Goal: Contribute content

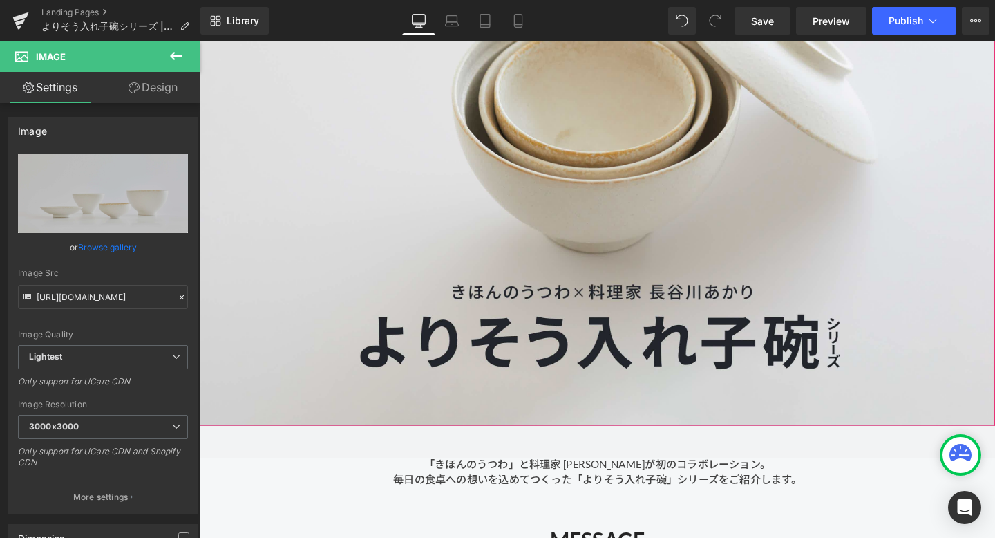
scroll to position [292, 0]
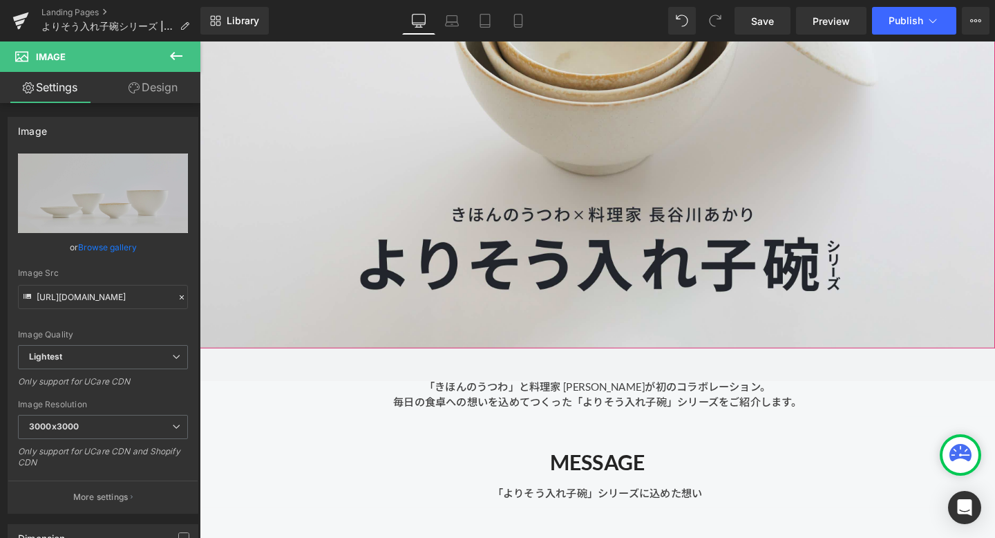
click at [407, 210] on div at bounding box center [618, 85] width 836 height 558
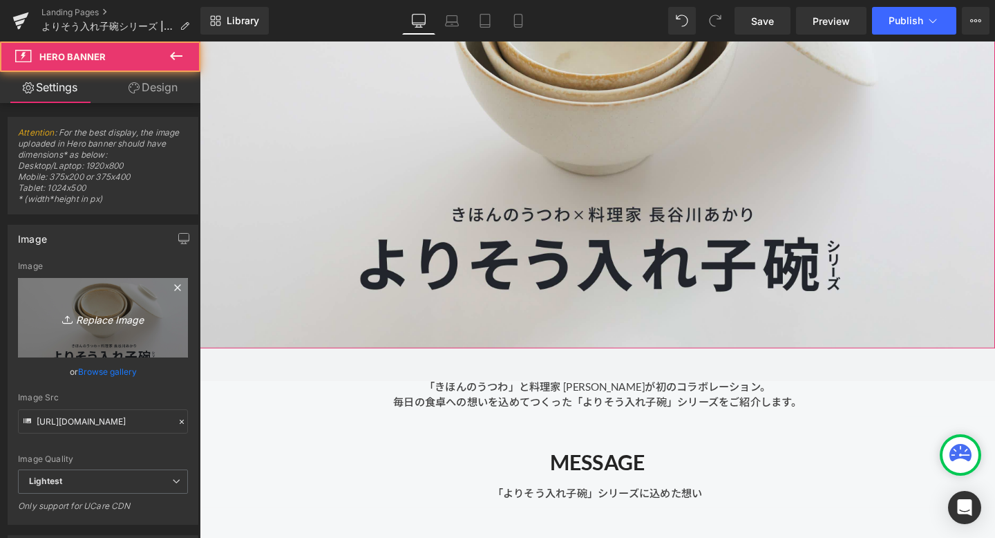
click at [124, 314] on icon "Replace Image" at bounding box center [103, 317] width 111 height 17
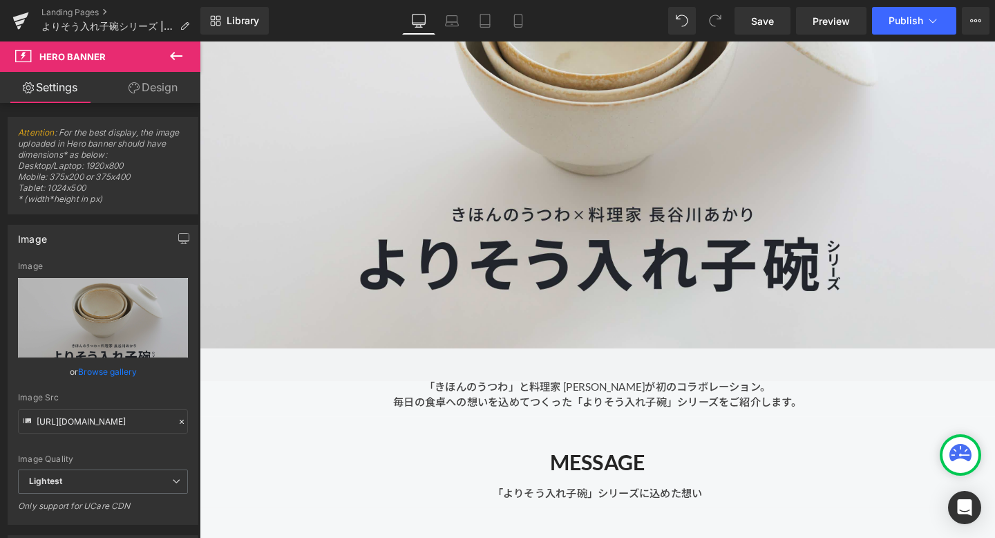
type input "C:\fakepath\bnr_3000x1700_b.jpg"
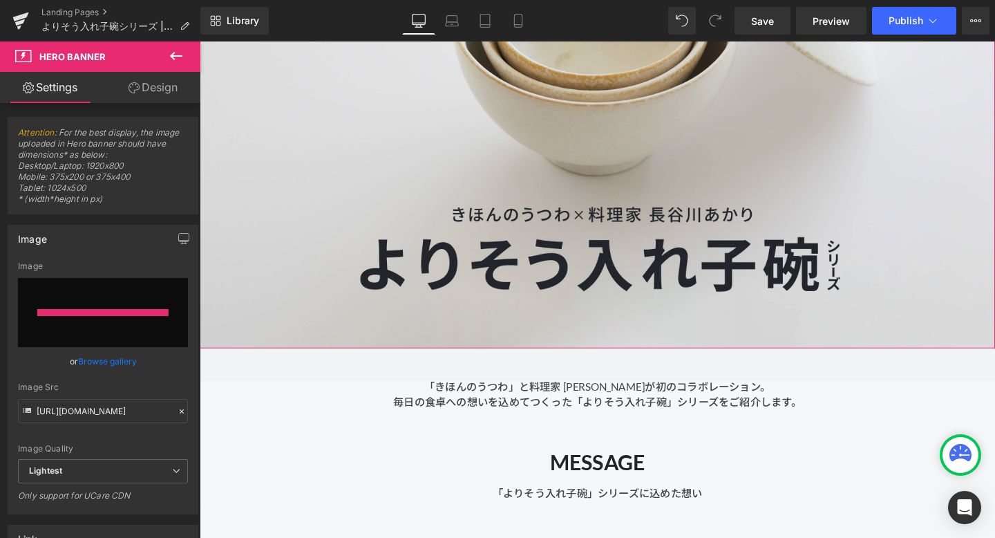
type input "[URL][DOMAIN_NAME]"
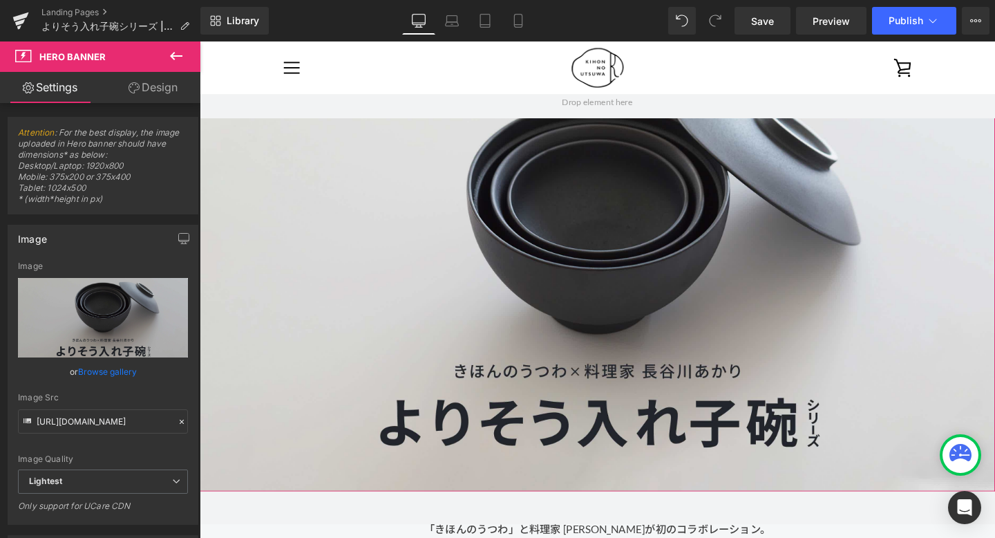
scroll to position [0, 0]
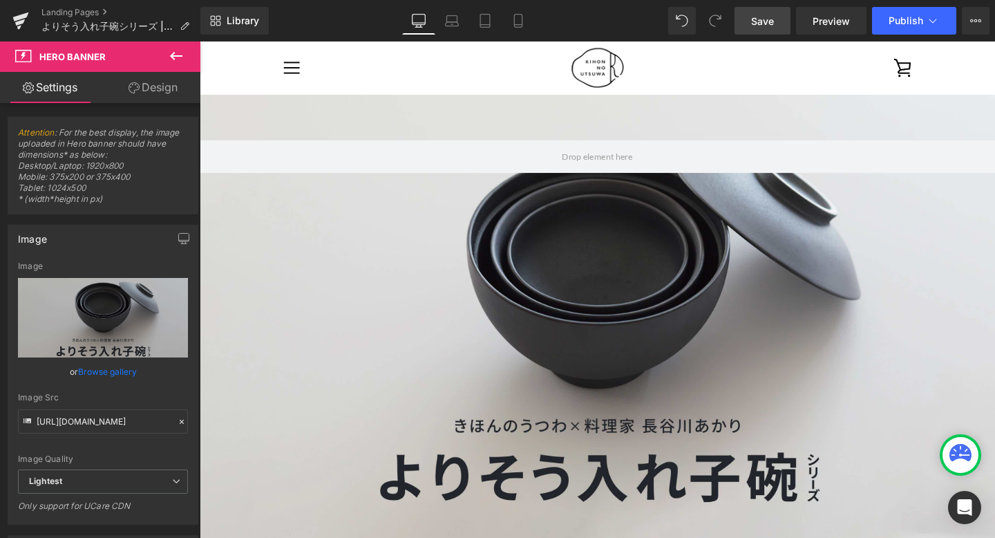
click at [768, 22] on span "Save" at bounding box center [762, 21] width 23 height 15
click at [522, 20] on icon at bounding box center [518, 21] width 14 height 14
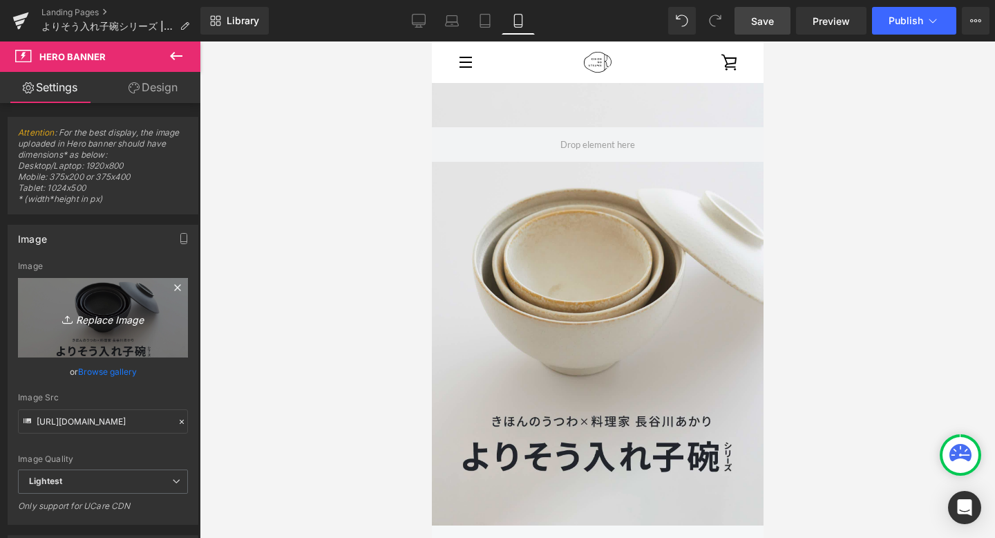
click at [109, 323] on icon "Replace Image" at bounding box center [103, 317] width 111 height 17
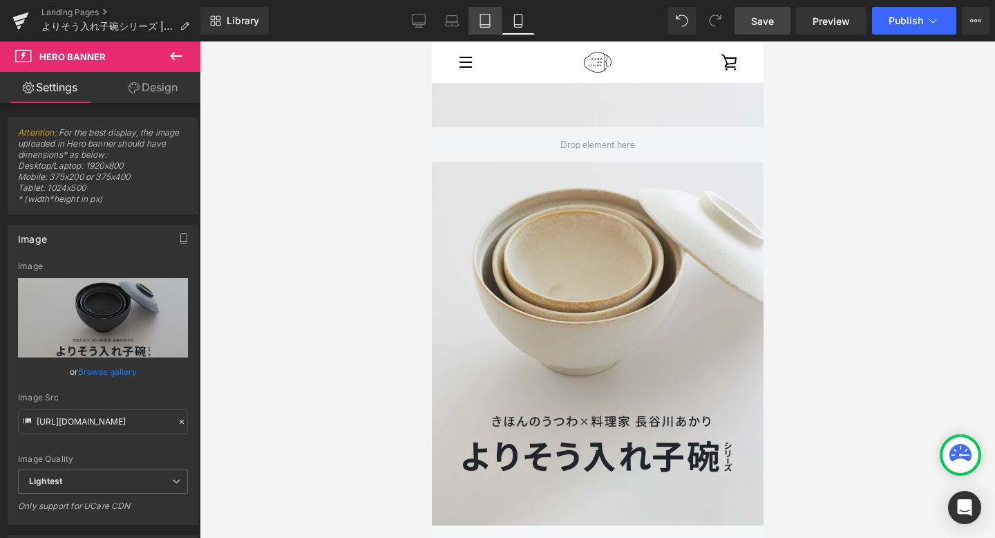
click at [498, 19] on link "Tablet" at bounding box center [485, 21] width 33 height 28
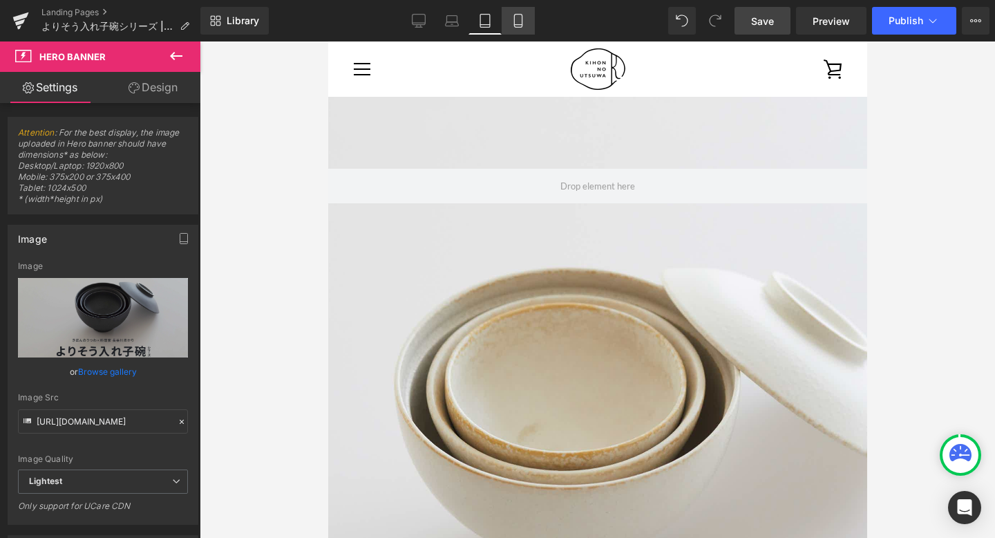
click at [519, 19] on icon at bounding box center [518, 21] width 14 height 14
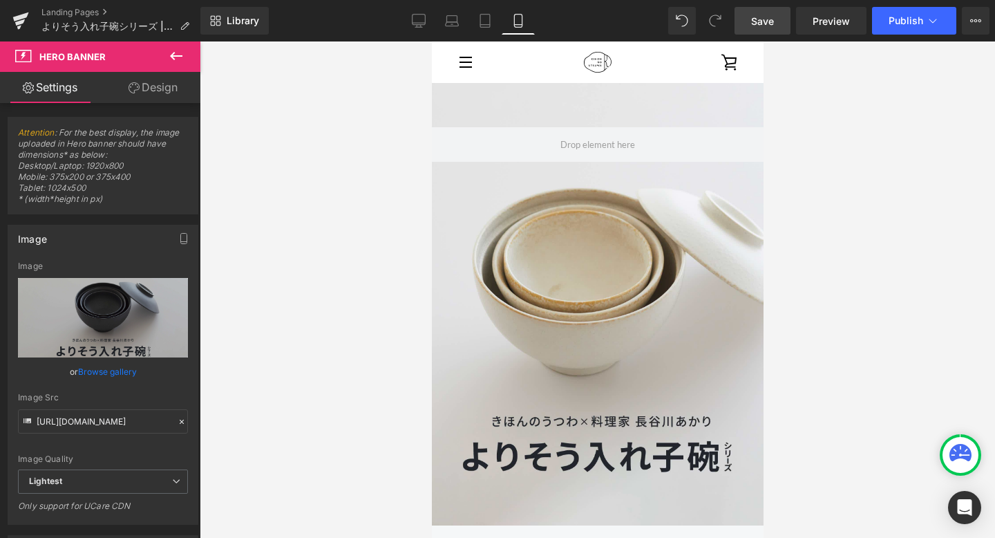
click at [175, 59] on icon at bounding box center [176, 56] width 12 height 8
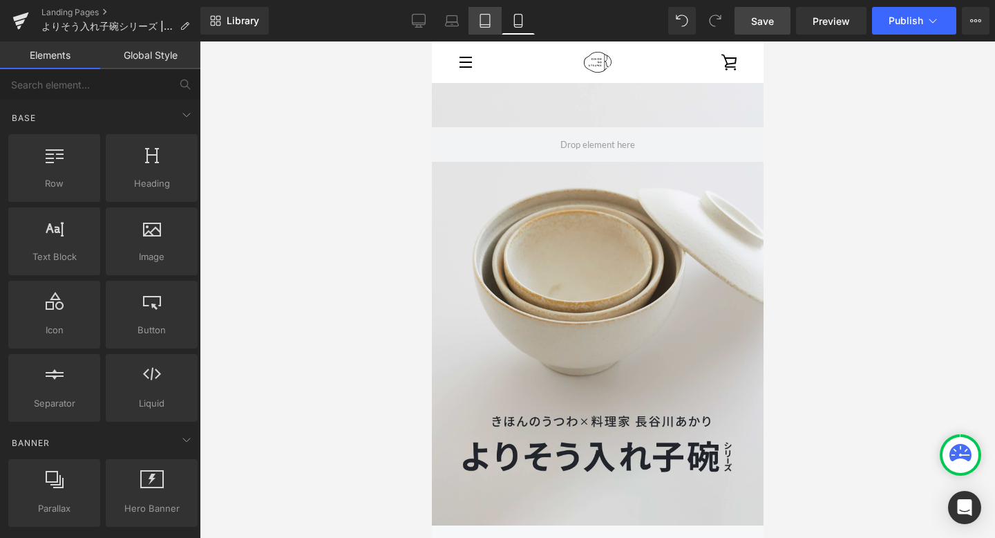
click at [490, 21] on icon at bounding box center [485, 21] width 14 height 14
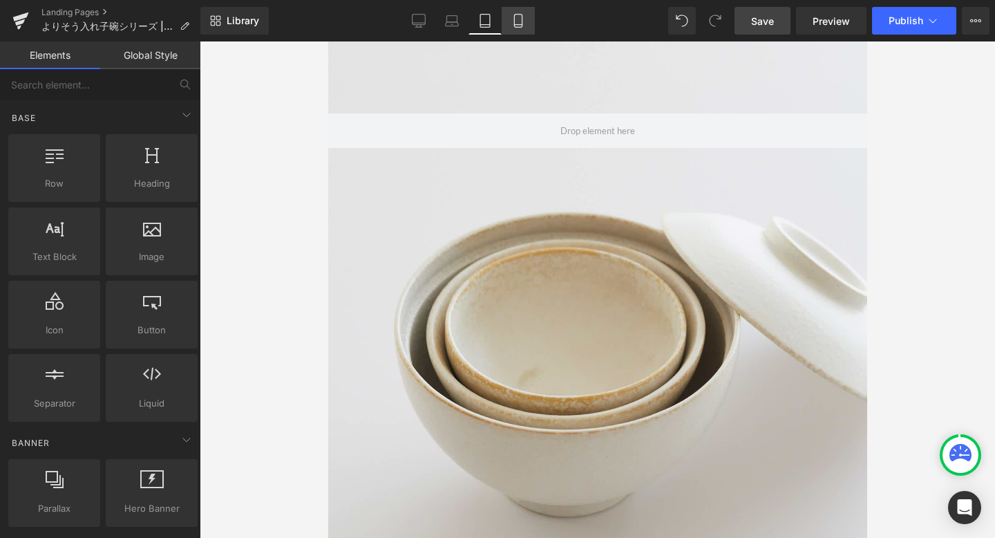
click at [509, 19] on link "Mobile" at bounding box center [518, 21] width 33 height 28
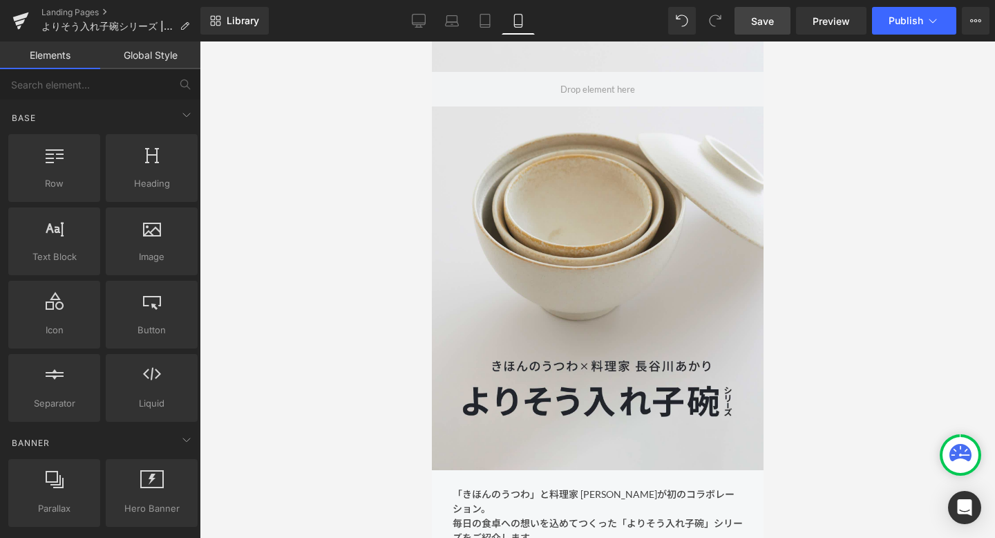
scroll to position [41, 0]
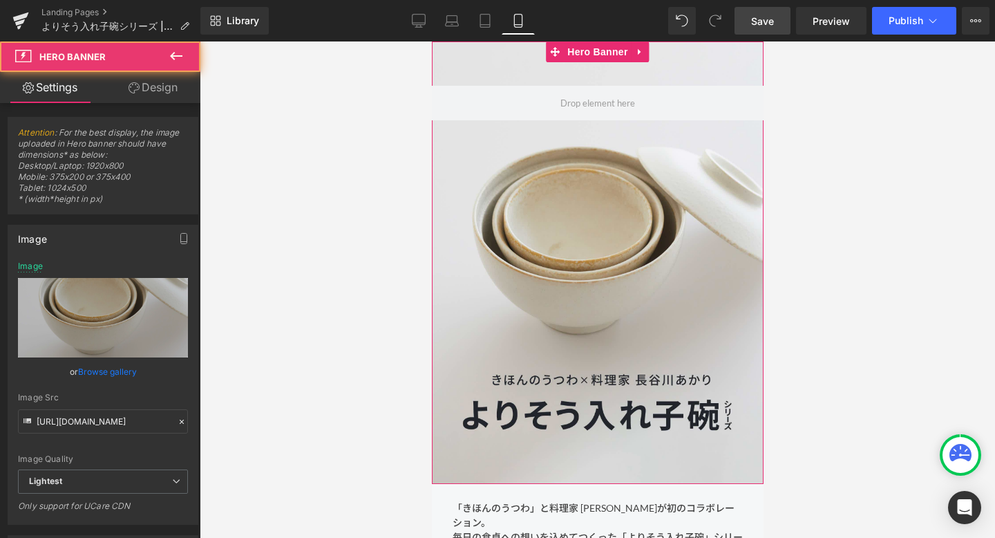
click at [484, 207] on div at bounding box center [597, 262] width 332 height 442
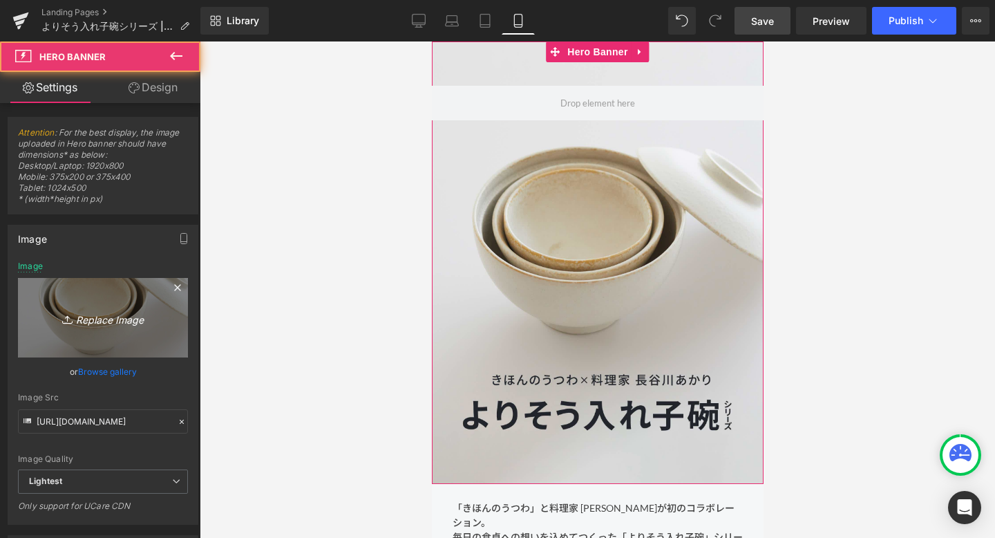
click at [115, 310] on icon "Replace Image" at bounding box center [103, 317] width 111 height 17
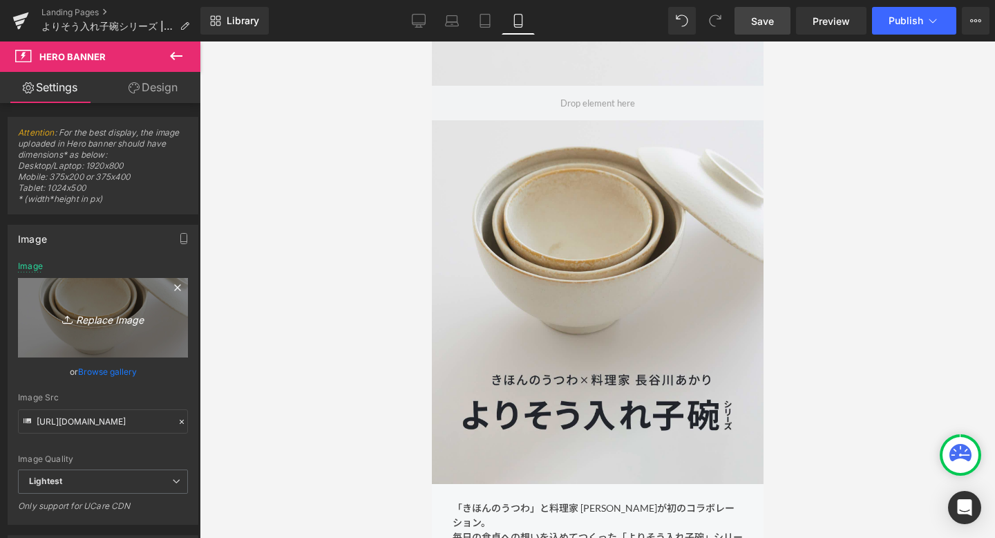
type input "C:\fakepath\bnr_2000x2000_b.jpg"
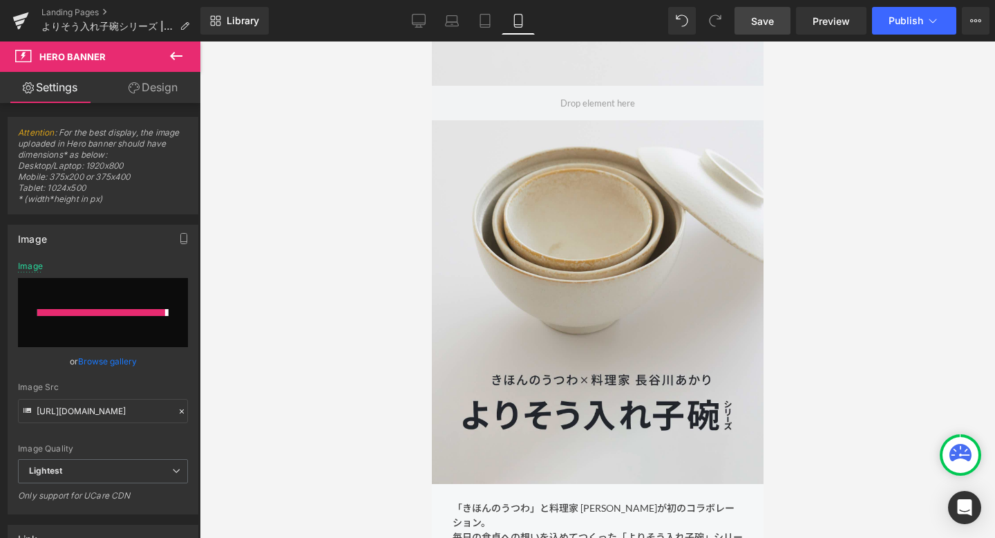
type input "[URL][DOMAIN_NAME]"
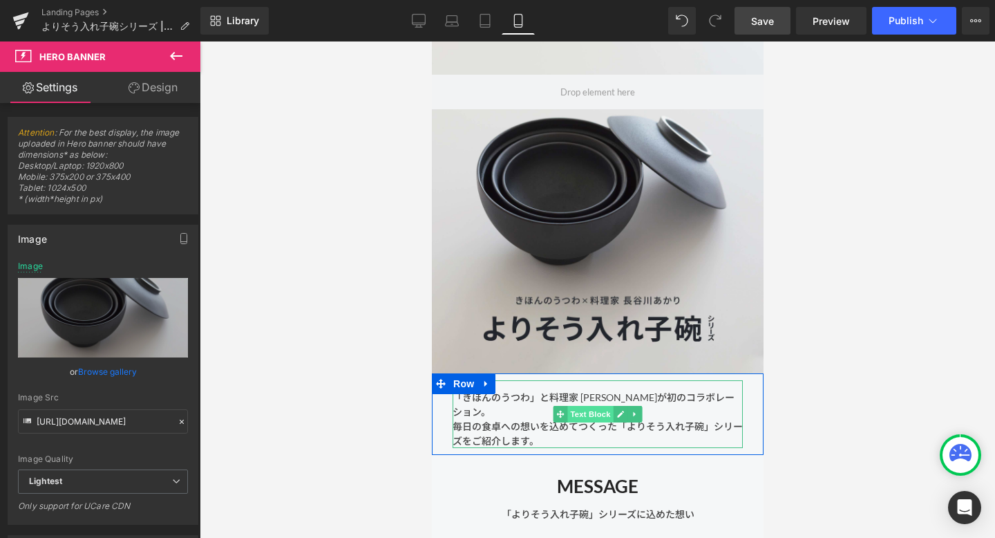
click at [589, 408] on span "Text Block" at bounding box center [590, 414] width 46 height 17
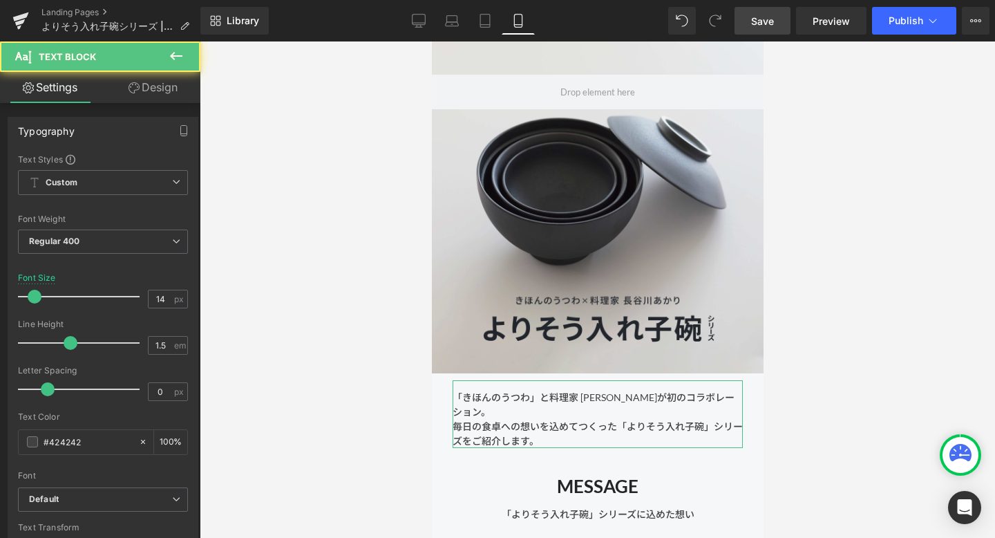
click at [170, 89] on link "Design" at bounding box center [153, 87] width 100 height 31
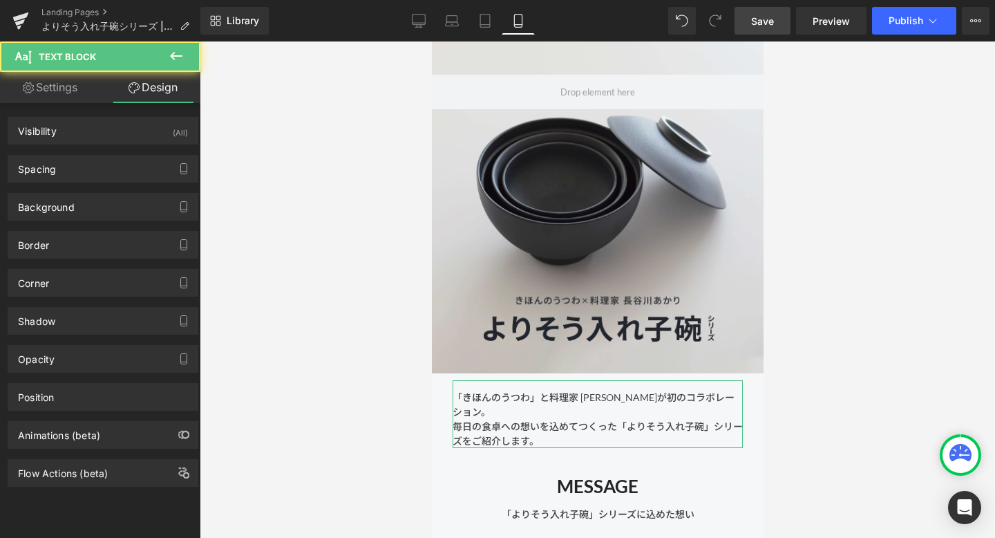
type input "0"
type input "30"
type input "0"
type input "30"
type input "14"
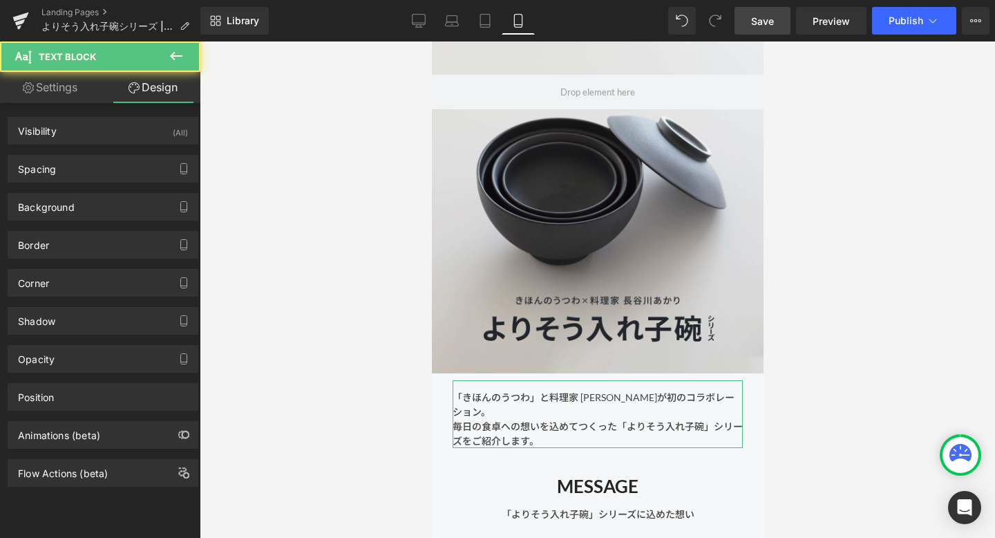
type input "0"
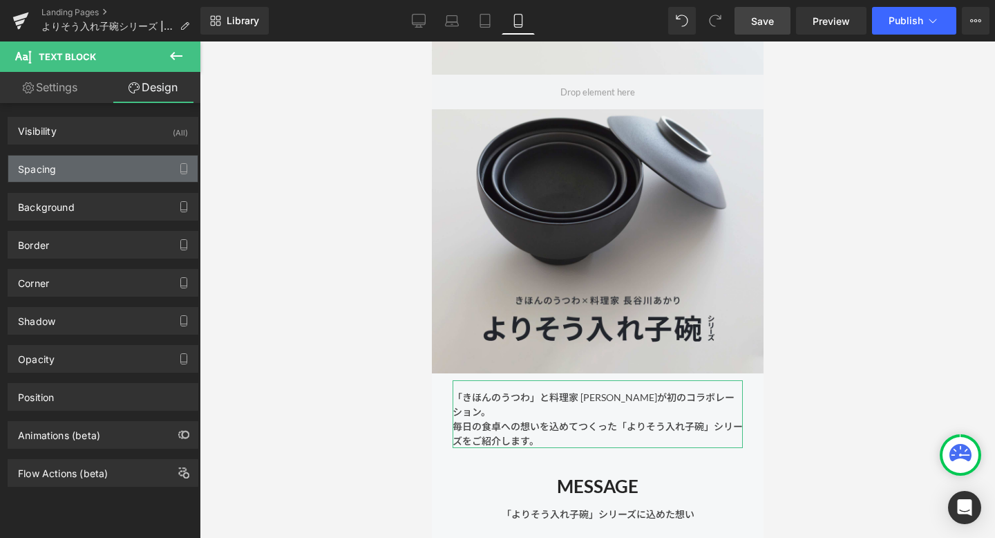
click at [149, 165] on div "Spacing" at bounding box center [102, 169] width 189 height 26
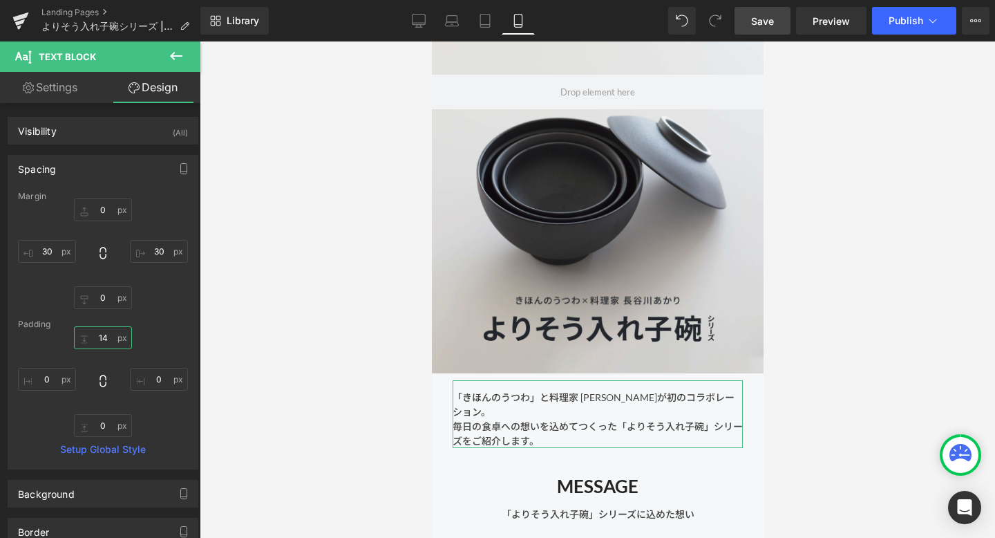
click at [105, 330] on input "14" at bounding box center [103, 337] width 58 height 23
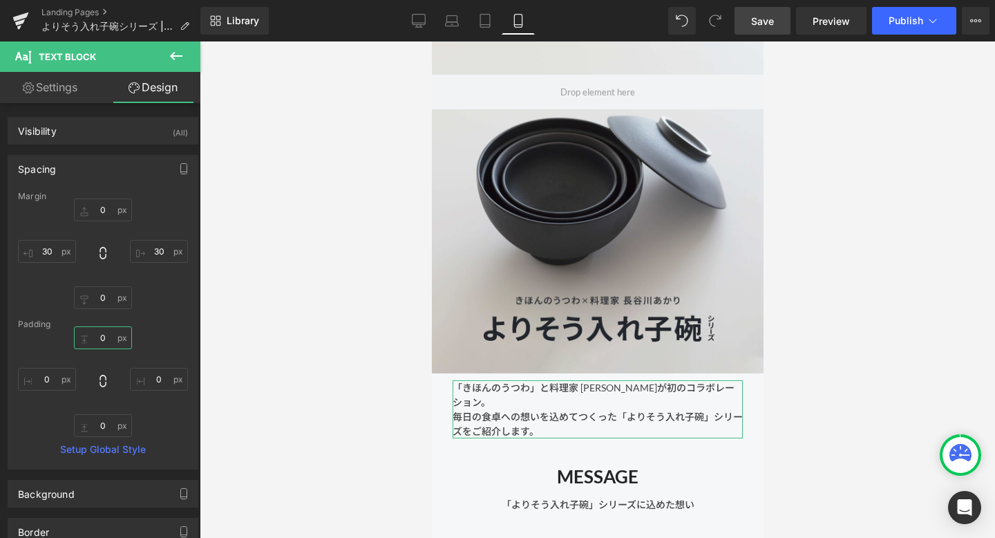
type input "２"
type input "２０"
type input "２０2"
type input "0"
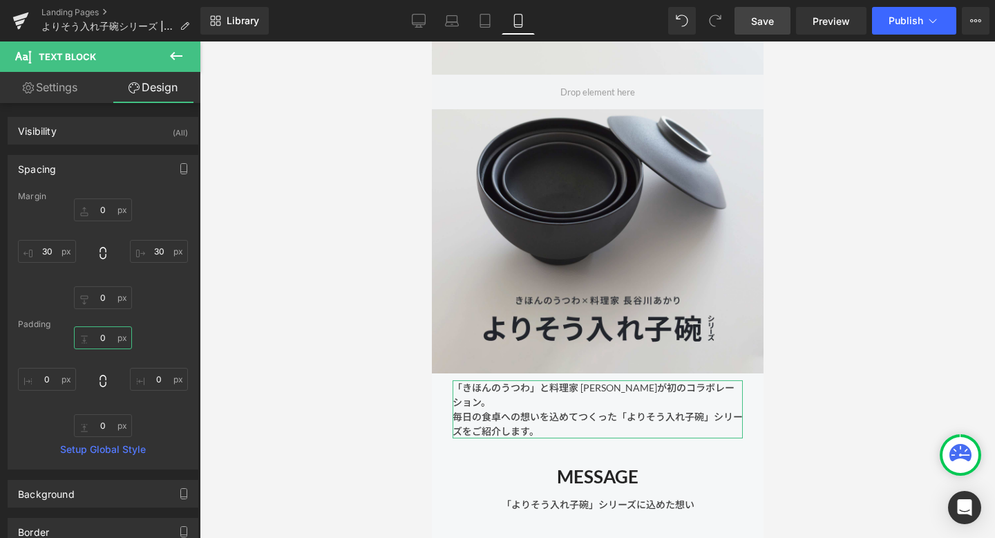
scroll to position [0, 0]
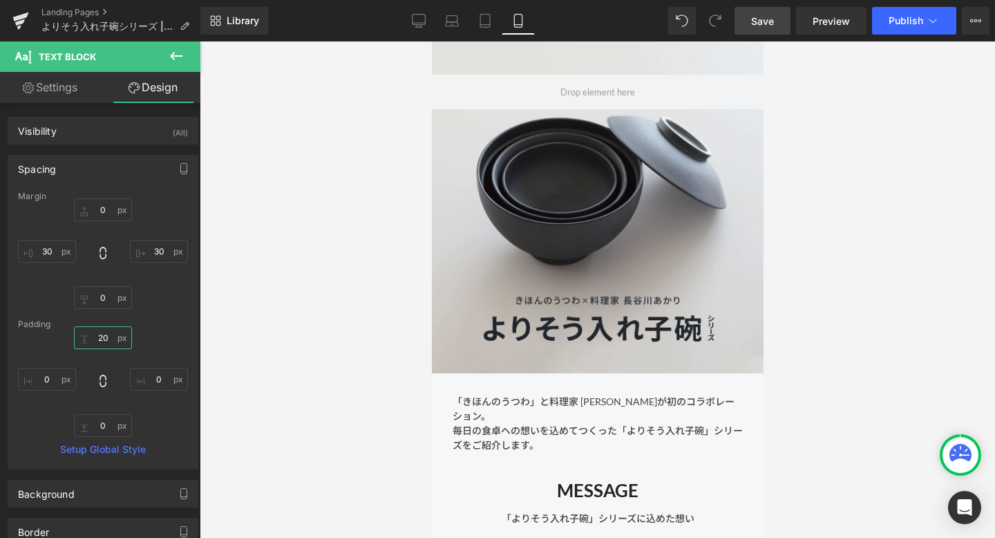
type input "20"
click at [751, 16] on link "Save" at bounding box center [763, 21] width 56 height 28
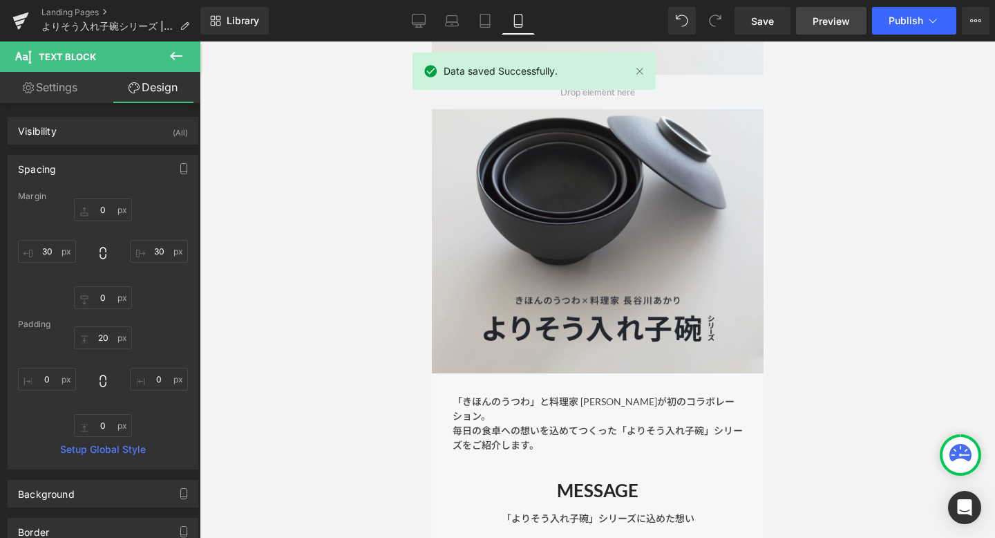
click at [815, 17] on span "Preview" at bounding box center [831, 21] width 37 height 15
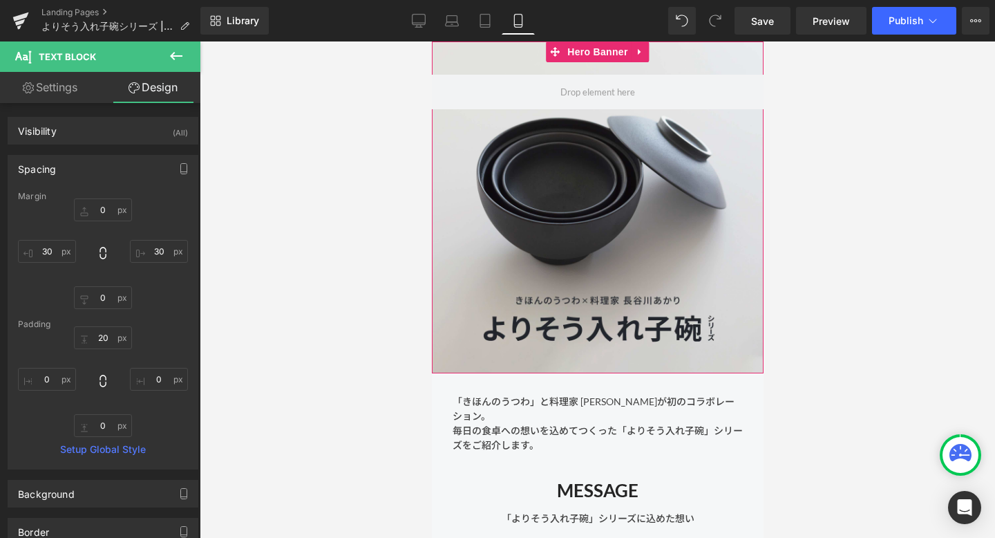
click at [499, 254] on div at bounding box center [597, 207] width 332 height 332
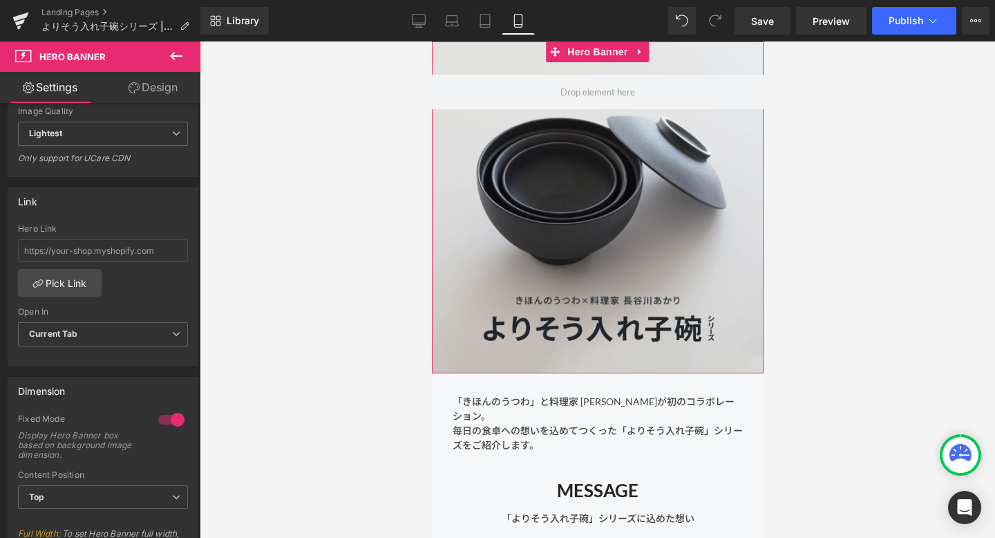
scroll to position [402, 0]
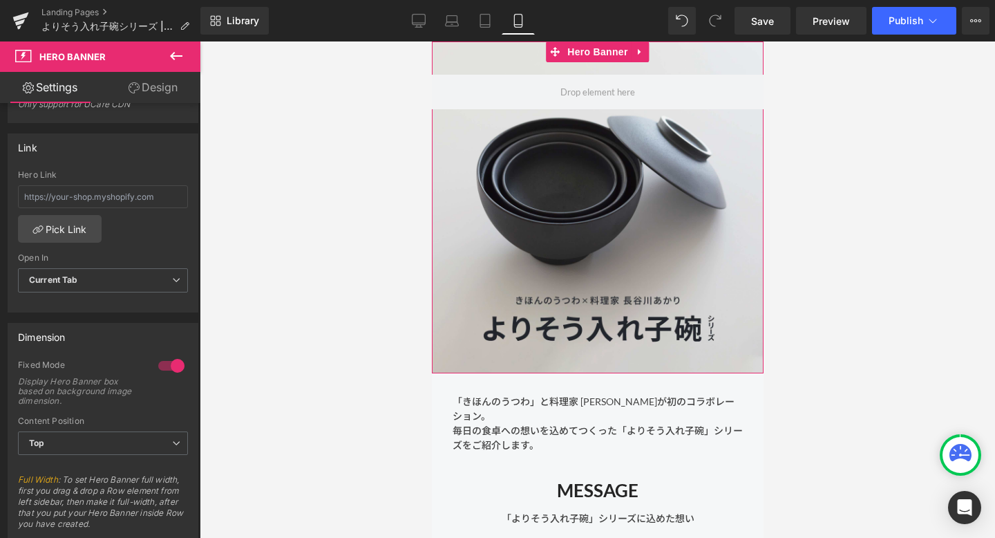
click at [170, 364] on div at bounding box center [171, 366] width 33 height 22
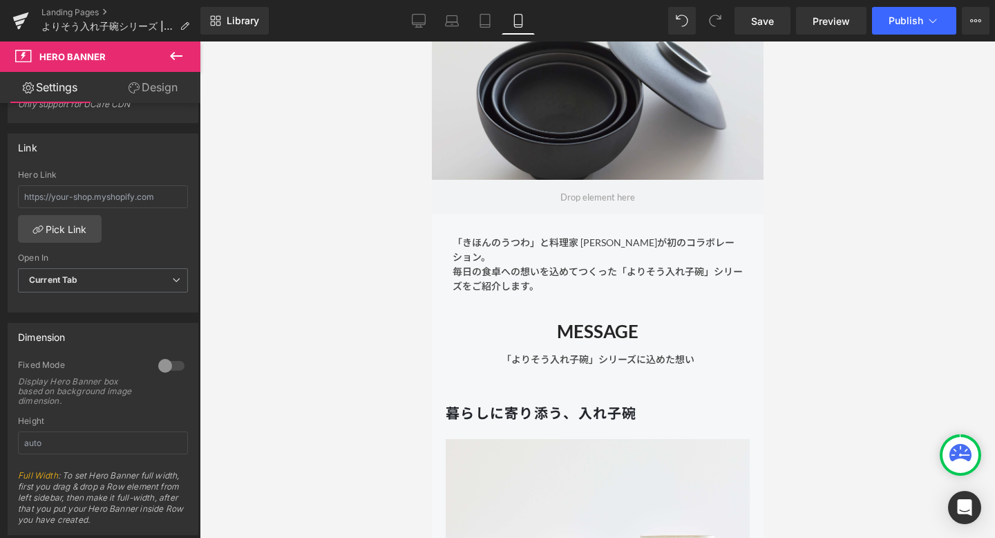
click at [170, 364] on div at bounding box center [171, 366] width 33 height 22
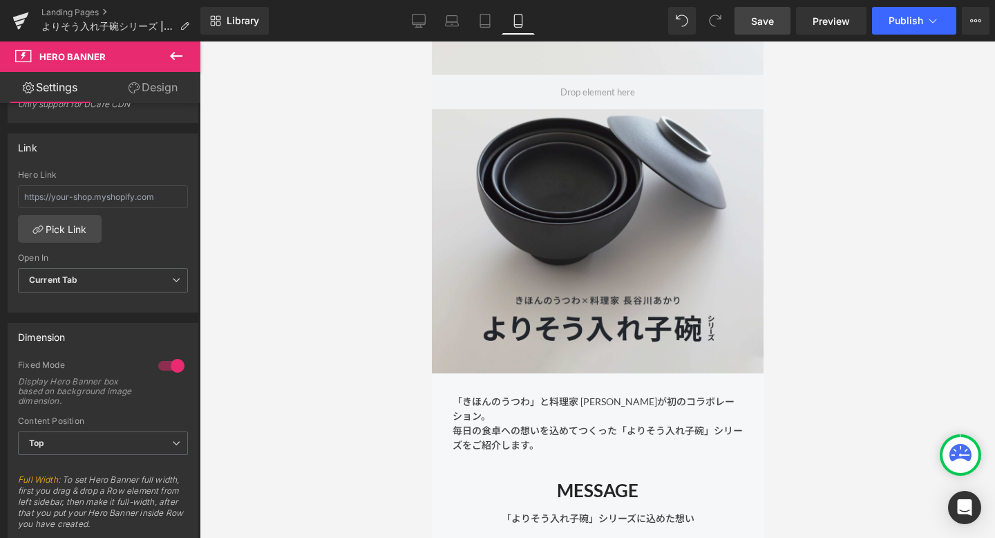
click at [767, 23] on span "Save" at bounding box center [762, 21] width 23 height 15
